Goal: Information Seeking & Learning: Check status

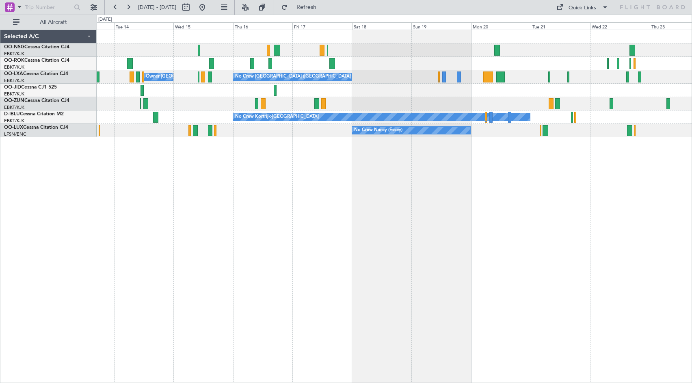
click at [360, 90] on div "No Crew [GEOGRAPHIC_DATA] ([GEOGRAPHIC_DATA] National) Owner [GEOGRAPHIC_DATA]-…" at bounding box center [394, 83] width 595 height 107
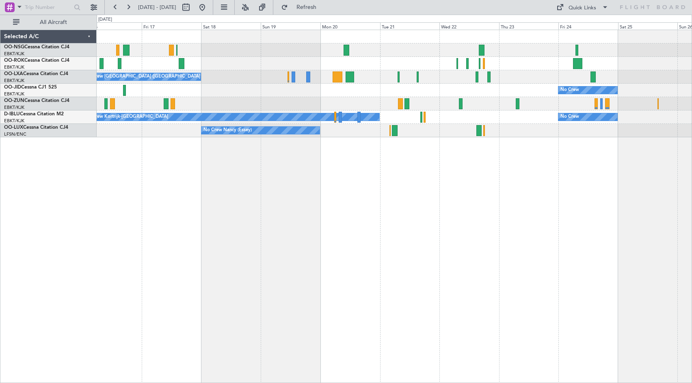
click at [422, 95] on div "No Crew Planned Maint [GEOGRAPHIC_DATA]-[GEOGRAPHIC_DATA]" at bounding box center [394, 90] width 595 height 13
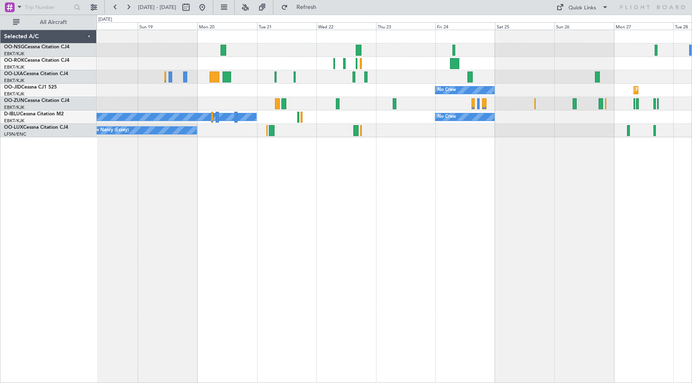
click at [272, 78] on div "No Crew [GEOGRAPHIC_DATA] ([GEOGRAPHIC_DATA] National) No Crew Planned Maint [G…" at bounding box center [394, 83] width 595 height 107
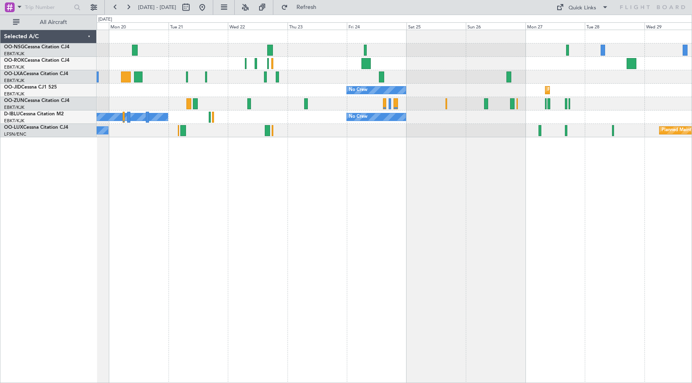
click at [362, 190] on div "No Crew [GEOGRAPHIC_DATA] ([GEOGRAPHIC_DATA] National) No Crew Planned Maint [G…" at bounding box center [394, 206] width 595 height 353
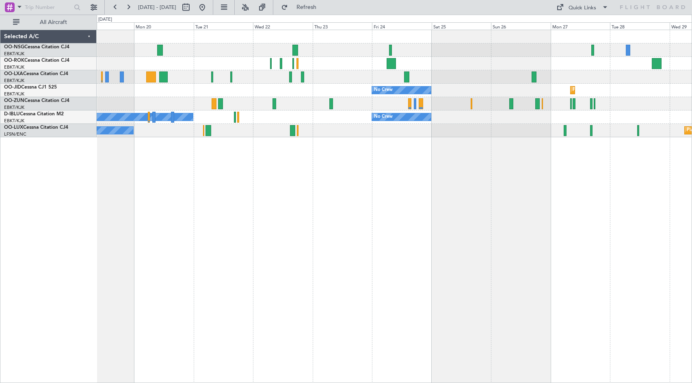
click at [334, 184] on div "No Crew [GEOGRAPHIC_DATA] ([GEOGRAPHIC_DATA] National) No Crew Planned Maint [G…" at bounding box center [394, 206] width 595 height 353
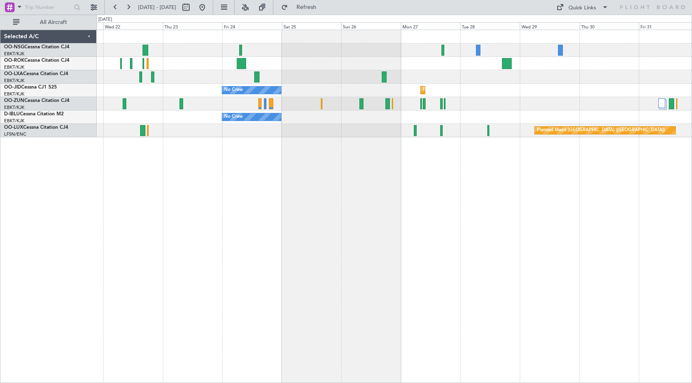
click at [433, 73] on div at bounding box center [394, 76] width 595 height 13
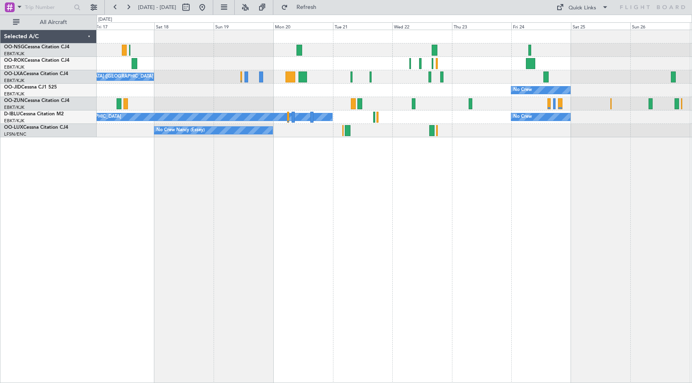
click at [570, 160] on div "No Crew [GEOGRAPHIC_DATA] ([GEOGRAPHIC_DATA] National) Owner [GEOGRAPHIC_DATA]-…" at bounding box center [394, 206] width 595 height 353
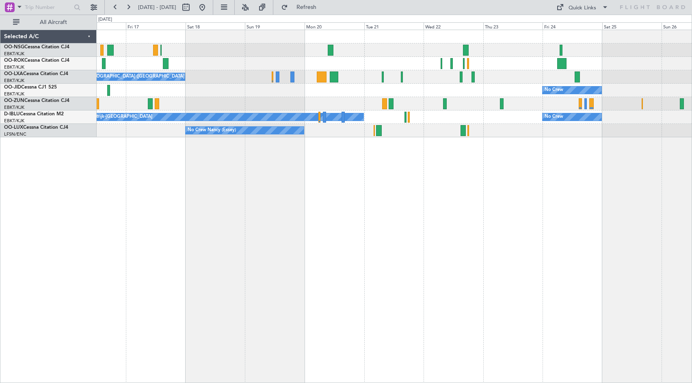
click at [621, 192] on div "No Crew [GEOGRAPHIC_DATA] ([GEOGRAPHIC_DATA] National) Owner [GEOGRAPHIC_DATA]-…" at bounding box center [394, 206] width 595 height 353
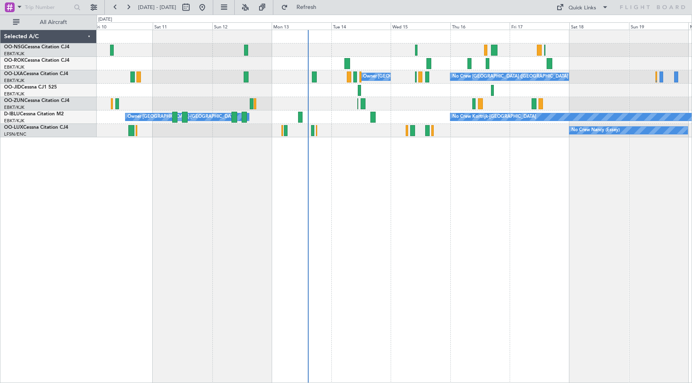
click at [396, 183] on div "No Crew [GEOGRAPHIC_DATA] ([GEOGRAPHIC_DATA] National) Owner [GEOGRAPHIC_DATA]-…" at bounding box center [394, 206] width 595 height 353
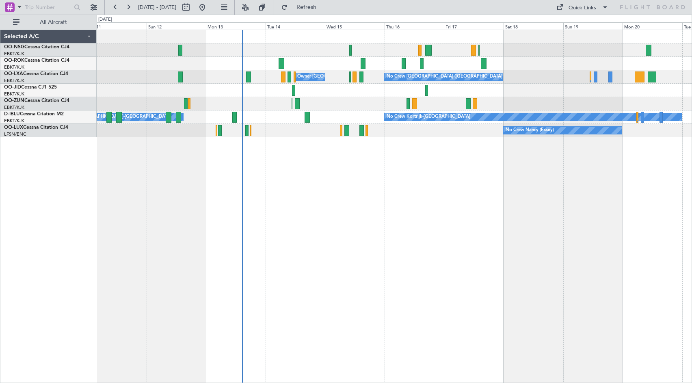
click at [365, 97] on div "No Crew [GEOGRAPHIC_DATA] ([GEOGRAPHIC_DATA] National) Owner [GEOGRAPHIC_DATA]-…" at bounding box center [394, 83] width 595 height 107
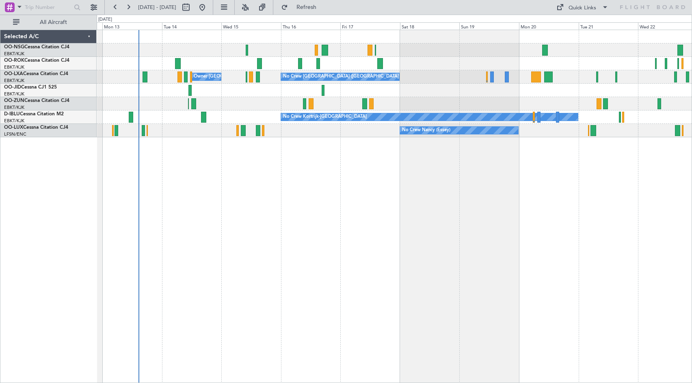
click at [381, 95] on div "No Crew" at bounding box center [394, 90] width 595 height 13
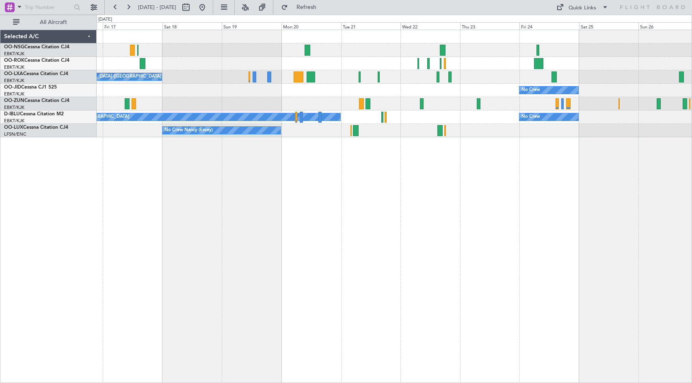
click at [303, 109] on div "No Crew [GEOGRAPHIC_DATA] ([GEOGRAPHIC_DATA] National) Owner [GEOGRAPHIC_DATA]-…" at bounding box center [394, 83] width 595 height 107
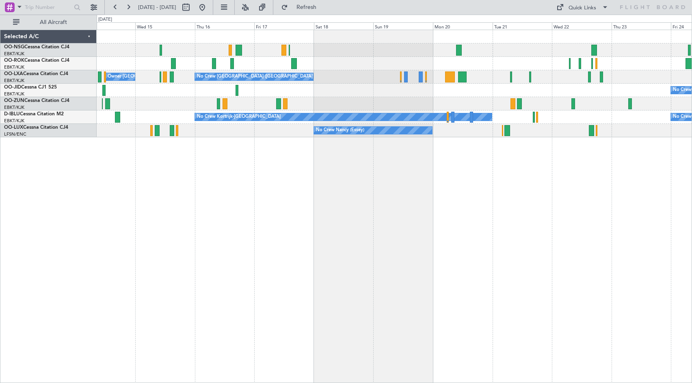
click at [453, 194] on div "No Crew [GEOGRAPHIC_DATA] ([GEOGRAPHIC_DATA] National) Owner [GEOGRAPHIC_DATA]-…" at bounding box center [394, 206] width 595 height 353
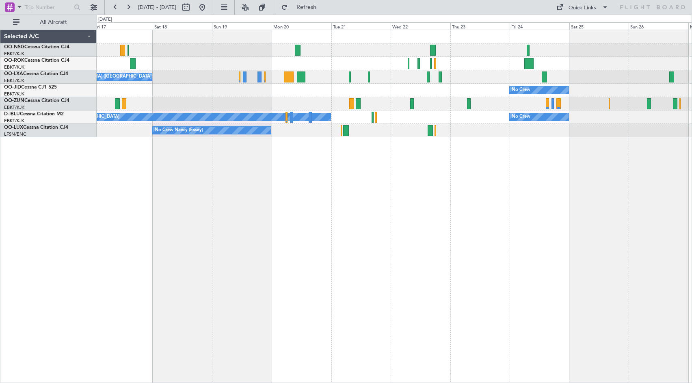
click at [341, 49] on div at bounding box center [394, 49] width 595 height 13
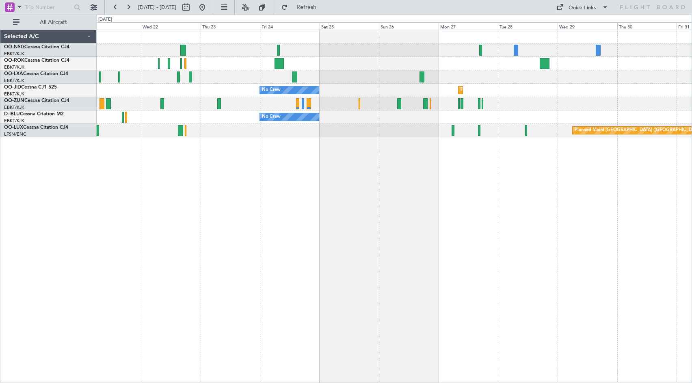
click at [359, 74] on div "No Crew Planned Maint [GEOGRAPHIC_DATA]-[GEOGRAPHIC_DATA] No Crew No Crew Kortr…" at bounding box center [394, 83] width 595 height 107
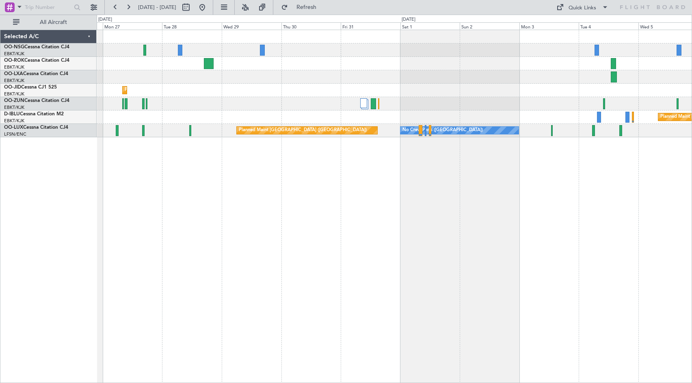
click at [304, 83] on div "Planned Maint Kortrijk-[GEOGRAPHIC_DATA]" at bounding box center [394, 76] width 595 height 13
click at [614, 87] on div "Planned Maint Kortrijk-[GEOGRAPHIC_DATA] Planned Maint [GEOGRAPHIC_DATA]-[GEOGR…" at bounding box center [394, 83] width 595 height 107
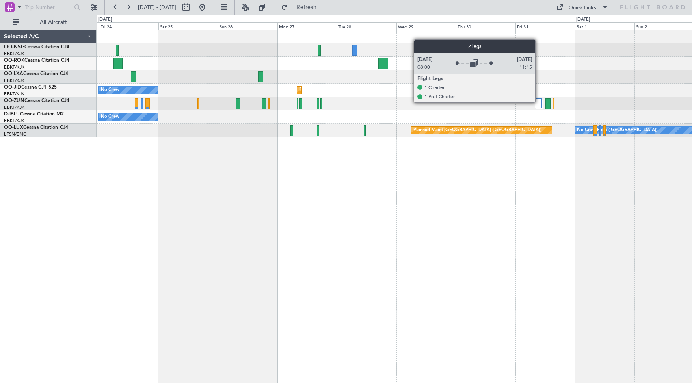
click at [539, 102] on div at bounding box center [538, 103] width 7 height 10
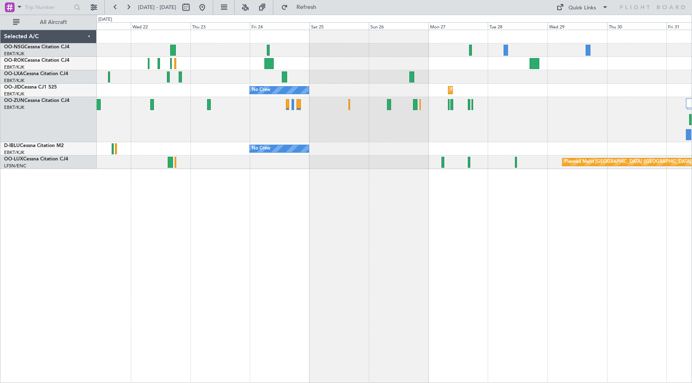
click at [310, 67] on div at bounding box center [394, 63] width 595 height 13
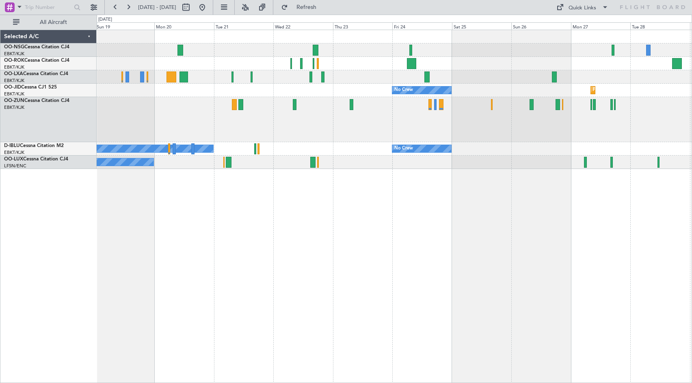
click at [373, 130] on div at bounding box center [394, 119] width 595 height 45
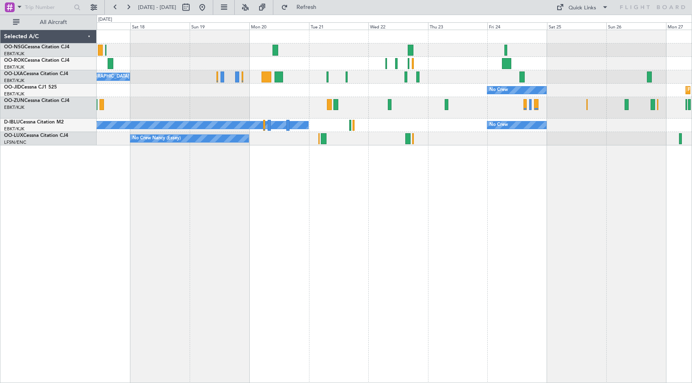
click at [269, 114] on div at bounding box center [394, 108] width 595 height 22
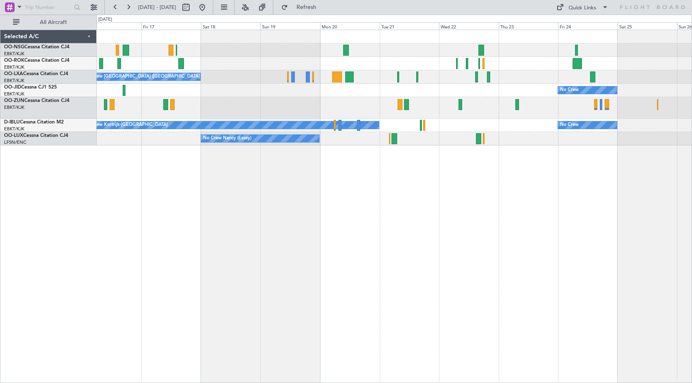
click at [409, 88] on div "No Crew Planned Maint [GEOGRAPHIC_DATA]-[GEOGRAPHIC_DATA]" at bounding box center [394, 90] width 595 height 13
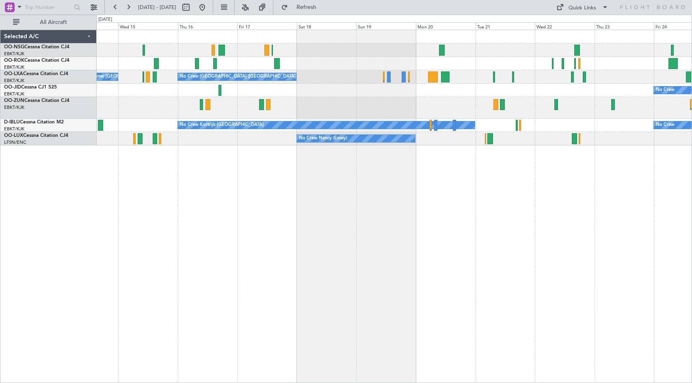
click at [368, 100] on div at bounding box center [394, 108] width 595 height 22
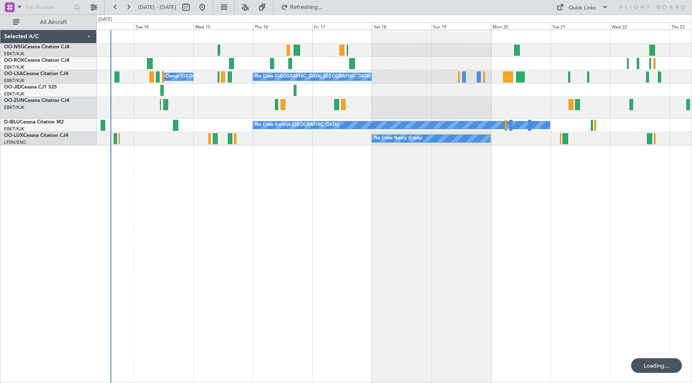
click at [383, 93] on div "No Crew" at bounding box center [394, 90] width 595 height 13
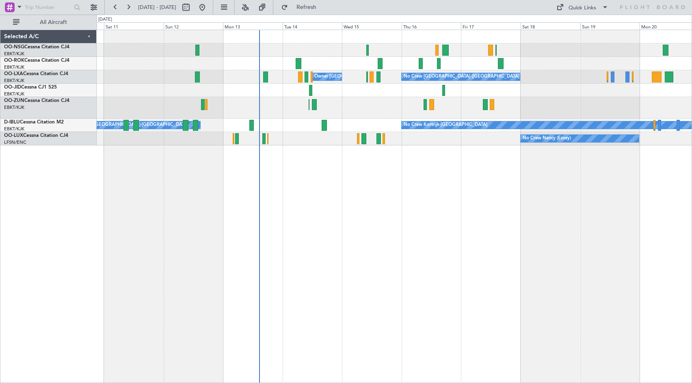
click at [364, 102] on div at bounding box center [394, 108] width 595 height 22
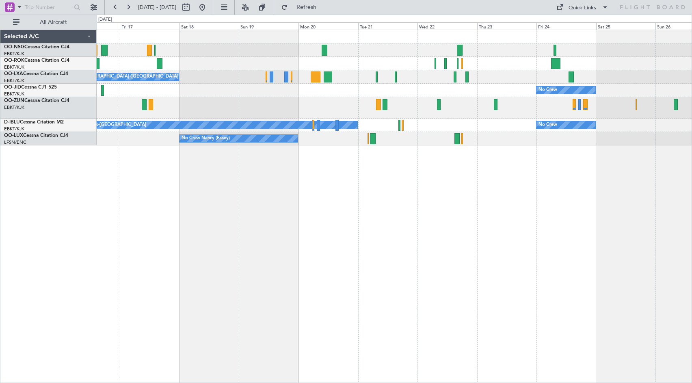
click at [221, 109] on div "No Crew [GEOGRAPHIC_DATA] ([GEOGRAPHIC_DATA] National) Owner [GEOGRAPHIC_DATA]-…" at bounding box center [394, 87] width 595 height 115
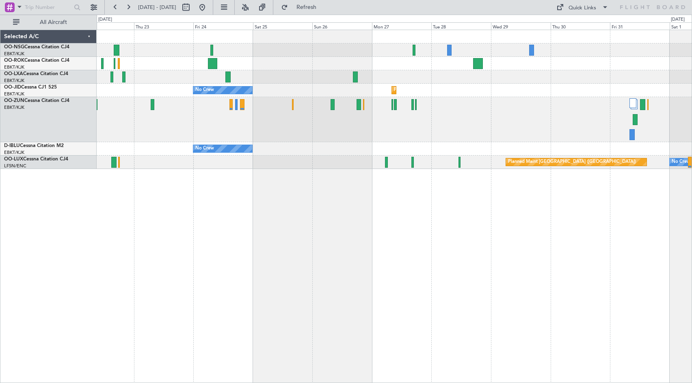
click at [307, 162] on div "Planned Maint [GEOGRAPHIC_DATA] ([GEOGRAPHIC_DATA]) No Crew [GEOGRAPHIC_DATA] (…" at bounding box center [394, 162] width 595 height 13
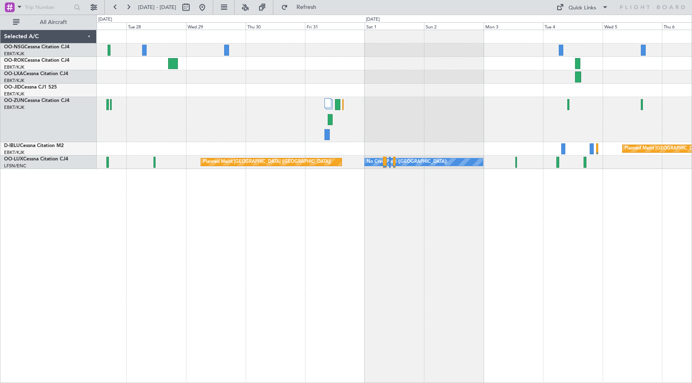
click at [322, 83] on div "Planned Maint Kortrijk-[GEOGRAPHIC_DATA]" at bounding box center [394, 76] width 595 height 13
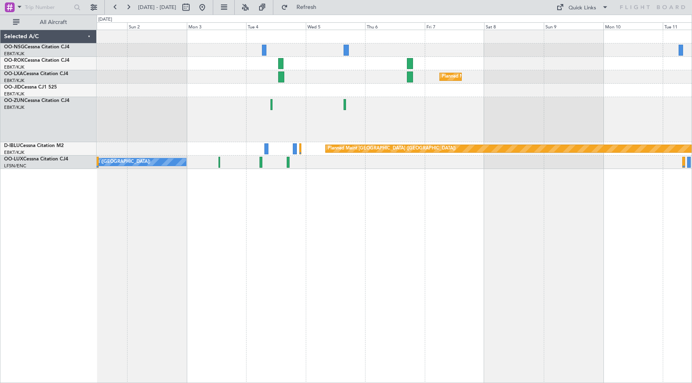
click at [148, 85] on div "Planned Maint Kortrijk-[GEOGRAPHIC_DATA] Planned Maint [GEOGRAPHIC_DATA] ([GEOG…" at bounding box center [394, 99] width 595 height 139
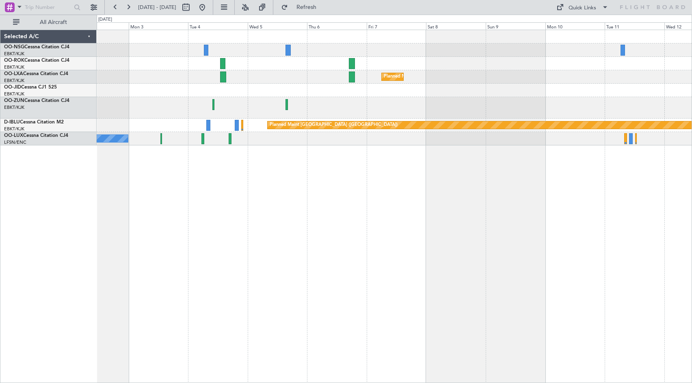
click at [411, 105] on div at bounding box center [394, 108] width 595 height 22
